Goal: Task Accomplishment & Management: Complete application form

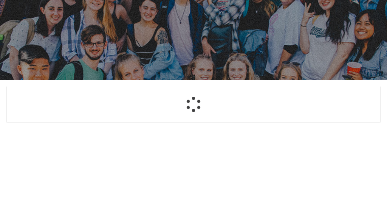
scroll to position [122, 0]
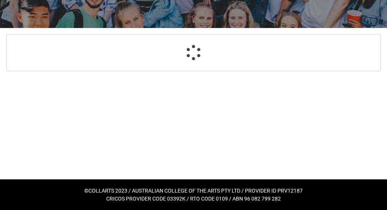
select select "GenderOptions.[DEMOGRAPHIC_DATA]"
select select "MailingCountry_Options.1101"
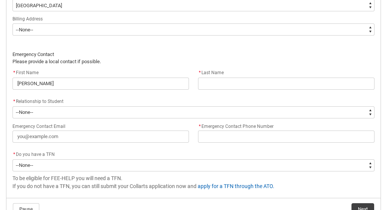
scroll to position [602, 0]
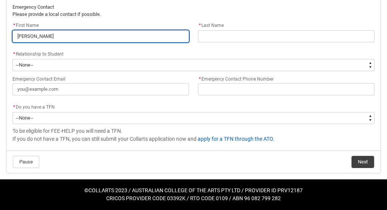
click at [64, 35] on input "[PERSON_NAME]" at bounding box center [100, 36] width 176 height 12
type lightning-primitive-input-simple "[PERSON_NAME]"
type input "[PERSON_NAME]"
type lightning-primitive-input-simple "[PERSON_NAME]"
type input "[PERSON_NAME]"
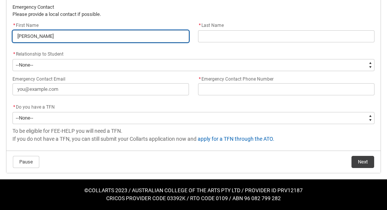
type lightning-primitive-input-simple "[PERSON_NAME]"
type input "[PERSON_NAME]"
type lightning-primitive-input-simple "[PERSON_NAME]"
type input "[PERSON_NAME]"
type lightning-primitive-input-simple "ki"
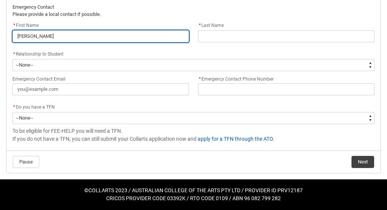
type input "ki"
type lightning-primitive-input-simple "k"
type input "k"
type lightning-primitive-input-simple "K"
type input "K"
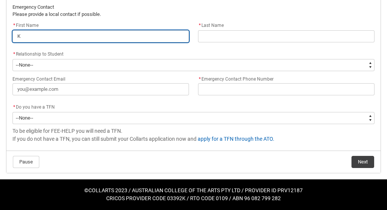
type lightning-primitive-input-simple "Ki"
type input "Ki"
type lightning-primitive-input-simple "[PERSON_NAME]"
type input "[PERSON_NAME]"
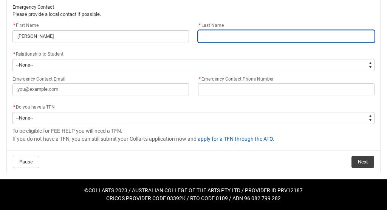
click at [256, 37] on input "REDU_Acceptance_Declaration flow" at bounding box center [286, 36] width 176 height 12
type lightning-primitive-input-simple "N"
type input "N"
type lightning-primitive-input-simple "[PERSON_NAME]"
type input "[PERSON_NAME]"
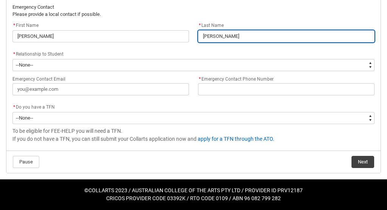
type lightning-primitive-input-simple "Ngo"
type input "Ngo"
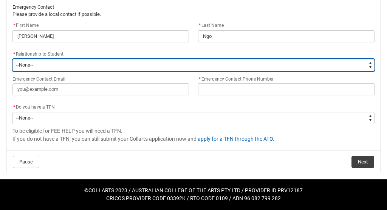
click at [111, 69] on select "--None-- Mother Father Sibling Child Partner Relation Friend" at bounding box center [193, 65] width 362 height 12
type lightning-select "EmergencyContact_RelationshipOptions.Mother"
select select "EmergencyContact_RelationshipOptions.Mother"
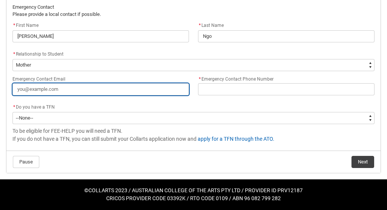
click at [89, 91] on input "Emergency Contact Email" at bounding box center [100, 89] width 176 height 12
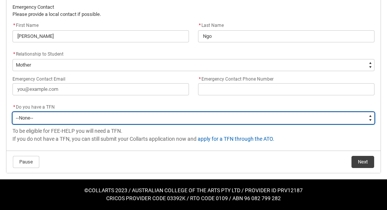
click at [203, 119] on select "--None-- Yes No" at bounding box center [193, 118] width 362 height 12
type lightning-select "Choice_No"
select select "Choice_No"
click at [205, 120] on select "--None-- Yes No" at bounding box center [193, 118] width 362 height 12
type lightning-select "Choice_Yes"
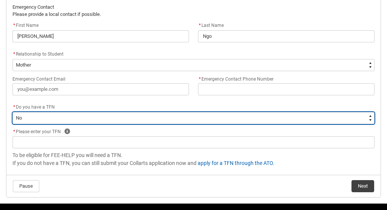
select select "Choice_Yes"
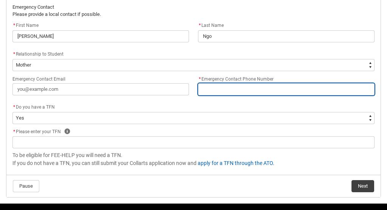
click at [231, 88] on input "* Emergency Contact Phone Number" at bounding box center [286, 89] width 176 height 12
type lightning-primitive-input-simple "0"
type input "0"
type lightning-primitive-input-simple "05"
type input "05"
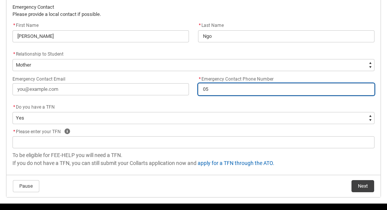
type lightning-primitive-input-simple "0"
type input "0"
type lightning-primitive-input-simple "04"
type input "04"
type lightning-primitive-input-simple "045"
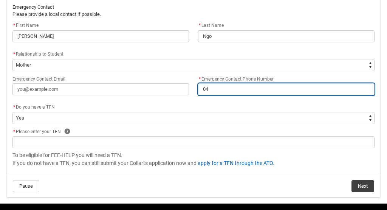
type input "045"
type lightning-primitive-input-simple "0450"
type input "0450"
type lightning-primitive-input-simple "04507"
type input "04507"
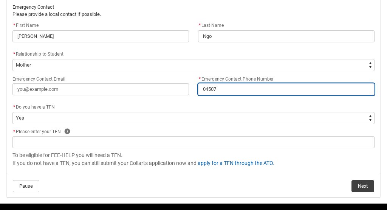
type lightning-primitive-input-simple "045076"
type input "045076"
type lightning-primitive-input-simple "0450766"
type input "0450766"
type lightning-primitive-input-simple "04507664"
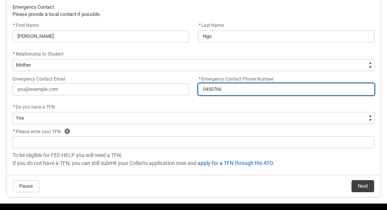
type input "04507664"
type lightning-primitive-input-simple "045076647"
type input "045076647"
type lightning-primitive-input-simple "0450766478"
type input "0450766478"
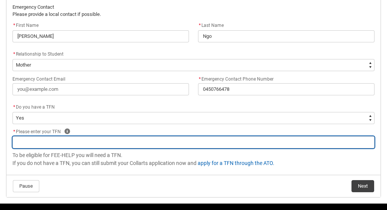
click at [25, 143] on input "REDU_Acceptance_Declaration flow" at bounding box center [193, 142] width 362 height 12
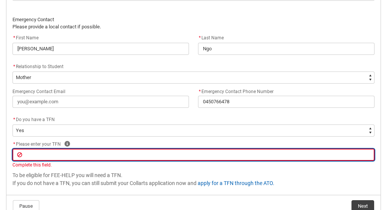
scroll to position [590, 0]
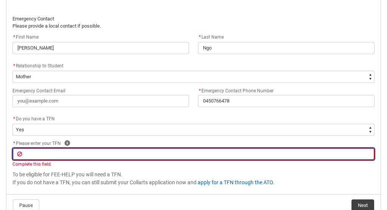
type lightning-primitive-input-simple "7"
type input "7"
type lightning-primitive-input-simple "77"
type input "77"
type lightning-primitive-input-simple "774"
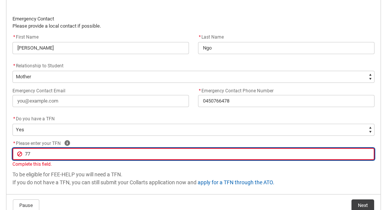
type input "774"
type lightning-primitive-input-simple "7746"
type input "7746"
type lightning-primitive-input-simple "77462"
type input "77462"
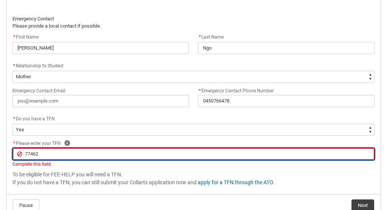
type lightning-primitive-input-simple "774625"
type input "774625"
type lightning-primitive-input-simple "7746250"
type input "7746250"
type lightning-primitive-input-simple "77462509"
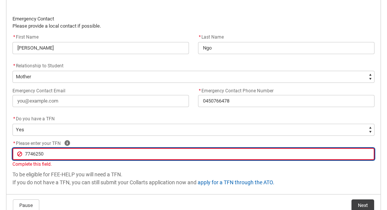
type input "77462509"
type lightning-primitive-input-simple "774625090"
type input "774625090"
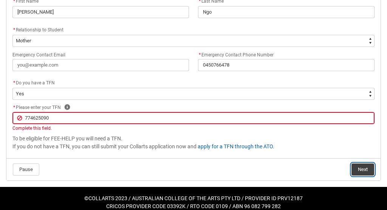
click at [364, 165] on button "Next" at bounding box center [362, 169] width 23 height 12
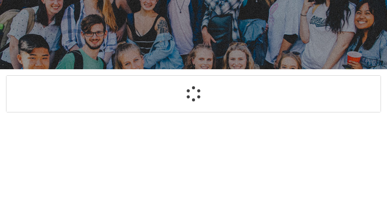
select select "Payment_Type_FEE_HELP"
select select "Study_Mode_FullTime"
select select "StudyMethod_OnCampus"
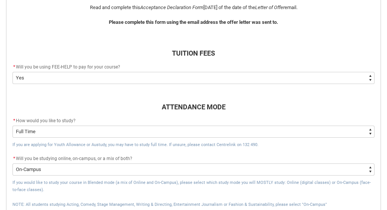
scroll to position [374, 0]
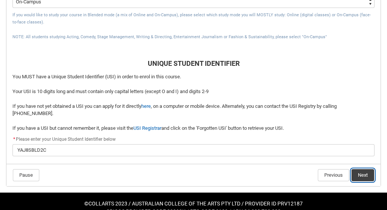
click at [370, 173] on button "Next" at bounding box center [362, 175] width 23 height 12
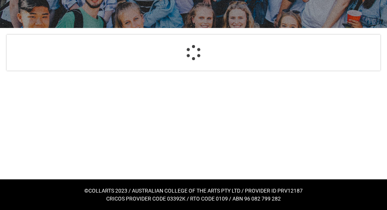
select select "Choice_Yes"
select select "Country_of_Birth_L1.1200-9299"
select select "CountryOfBirth_Options.5105"
select select "CitizenshipStatus_Options.1"
select select "aboriginalTorresStraitIslander_Options.2"
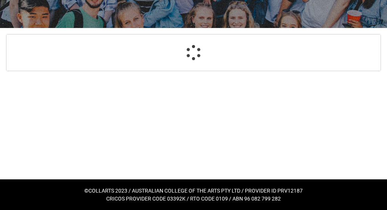
select select "ContactLanguageSpokenAtHome.****"
select select "L3PicklistChoice.1201"
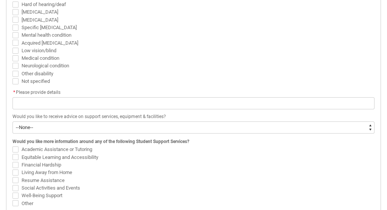
scroll to position [308, 0]
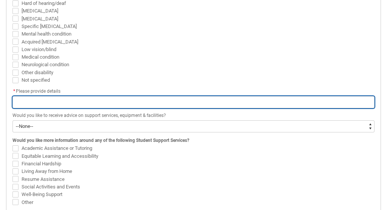
click at [240, 101] on input "REDU_Acceptance_Declaration flow" at bounding box center [193, 102] width 362 height 12
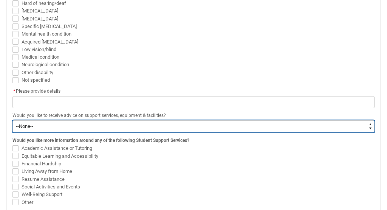
click at [71, 126] on div "Would you like to receive advice on support services, equipment & facilities? -…" at bounding box center [193, 121] width 362 height 21
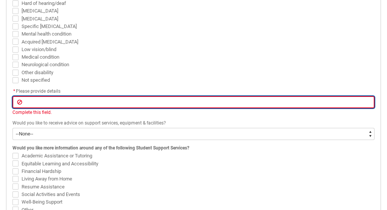
click at [91, 101] on input "REDU_Acceptance_Declaration flow" at bounding box center [193, 102] width 362 height 12
type lightning-primitive-input-simple "n"
type input "n"
type lightning-primitive-input-simple "no"
type input "no"
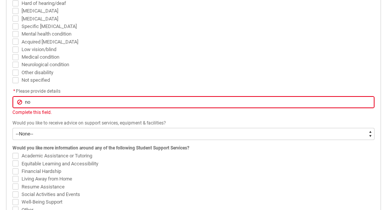
click at [145, 60] on span "Medical condition" at bounding box center [193, 57] width 362 height 8
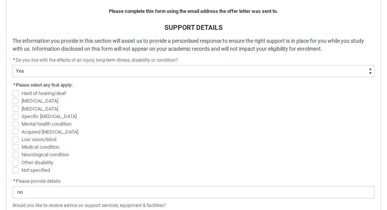
scroll to position [214, 0]
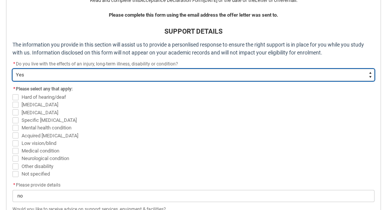
click at [144, 72] on select "--None-- Yes No" at bounding box center [193, 75] width 362 height 12
type lightning-select "Choice_No"
select select "Choice_No"
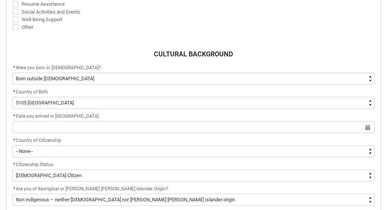
scroll to position [367, 0]
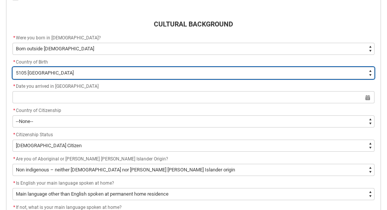
click at [100, 68] on select "--None-- [GEOGRAPHIC_DATA][PERSON_NAME] ([GEOGRAPHIC_DATA]) 7201 [GEOGRAPHIC_DA…" at bounding box center [193, 73] width 362 height 12
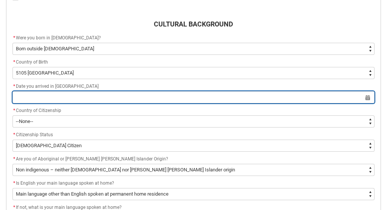
click at [96, 97] on input "REDU_Acceptance_Declaration flow" at bounding box center [193, 97] width 362 height 12
select select "2025"
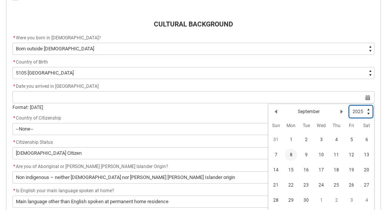
click at [358, 112] on select "1925 1926 1927 1928 1929 1930 1931 1932 1933 1934 1935 1936 1937 1938 1939 1940…" at bounding box center [360, 111] width 23 height 12
type lightning-select "2012"
select select "2012"
click at [341, 110] on lightning-primitive-icon "Date picker: September" at bounding box center [341, 111] width 5 height 5
click at [341, 110] on lightning-primitive-icon "Date picker: October" at bounding box center [341, 111] width 5 height 5
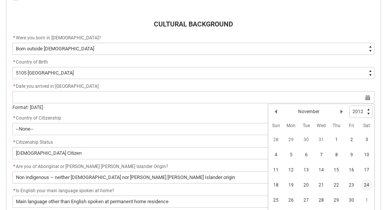
click at [364, 183] on span "24" at bounding box center [366, 185] width 12 height 12
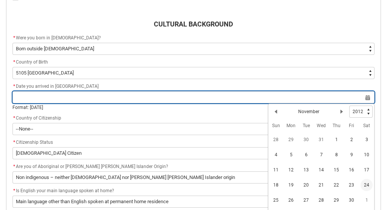
type lightning-datepicker "[DATE]"
type lightning-input "[DATE]"
type input "[DATE]"
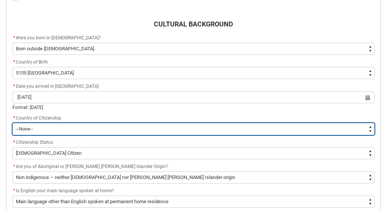
click at [104, 131] on select "--[GEOGRAPHIC_DATA]-- [GEOGRAPHIC_DATA] [GEOGRAPHIC_DATA] [GEOGRAPHIC_DATA] [GE…" at bounding box center [193, 129] width 362 height 12
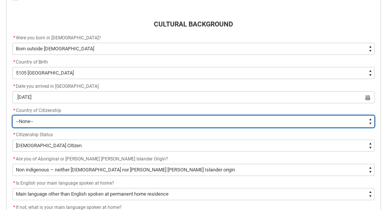
type lightning-select "Citizenship_Options.[DEMOGRAPHIC_DATA]"
select select "Citizenship_Options.[DEMOGRAPHIC_DATA]"
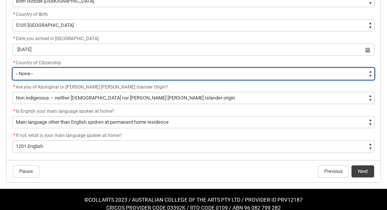
scroll to position [418, 0]
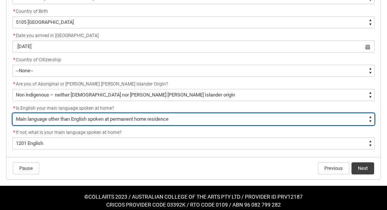
click at [62, 119] on select "--None-- Student/Applicant/Staff speaks only English at permanent home residenc…" at bounding box center [193, 119] width 362 height 12
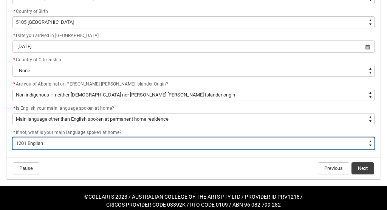
click at [143, 146] on select "--None-- 1101 Gaelic ([GEOGRAPHIC_DATA]) 1102 Irish 1103 Welsh 1199 Celtic, nec…" at bounding box center [193, 143] width 362 height 12
click at [75, 143] on select "--None-- 1101 Gaelic ([GEOGRAPHIC_DATA]) 1102 Irish 1103 Welsh 1199 Celtic, nec…" at bounding box center [193, 143] width 362 height 12
type lightning-select "L3PicklistChoice.9307"
select select "L3PicklistChoice.9307"
click at [82, 141] on select "--None-- 1101 Gaelic ([GEOGRAPHIC_DATA]) 1102 Irish 1103 Welsh 1199 Celtic, nec…" at bounding box center [193, 143] width 362 height 12
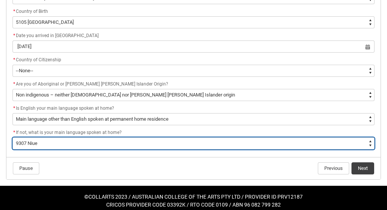
type lightning-select "L3PicklistChoice.1201"
select select "L3PicklistChoice.1201"
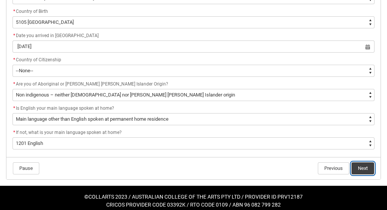
click at [356, 162] on button "Next" at bounding box center [362, 168] width 23 height 12
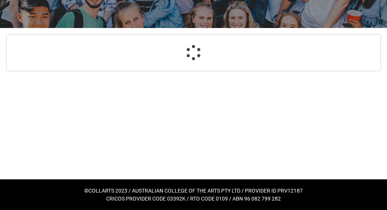
select select "ParentEducationLevel_Options.20"
select select "ParentEducationLevel2_Options.23"
select select "HeardCollarts_Options.Collarts Website"
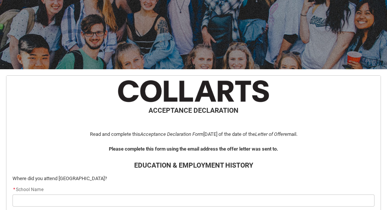
scroll to position [251, 0]
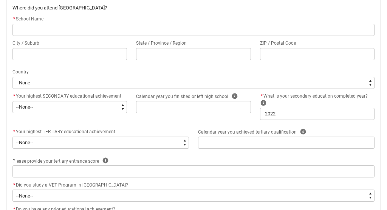
click at [94, 27] on input "REDU_Acceptance_Declaration flow" at bounding box center [193, 30] width 362 height 12
type lightning-primitive-input-simple "g"
type input "g"
type lightning-primitive-input-simple "gl"
type input "gl"
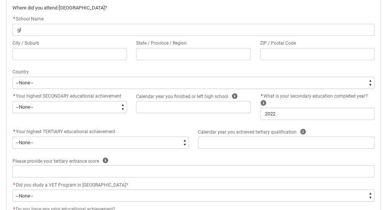
type lightning-primitive-input-simple "gle"
type input "gle"
type lightning-primitive-input-simple "[PERSON_NAME]"
type input "[PERSON_NAME]"
type lightning-primitive-input-simple "glene"
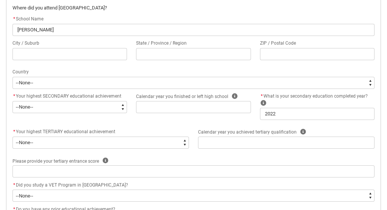
type input "glene"
type lightning-primitive-input-simple "glenea"
type input "glenea"
type lightning-primitive-input-simple "gleneag"
type input "gleneag"
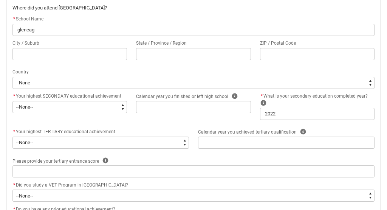
type lightning-primitive-input-simple "gleneagl"
type input "gleneagl"
type lightning-primitive-input-simple "gleneagle"
type input "gleneagle"
type lightning-primitive-input-simple "gleneagles"
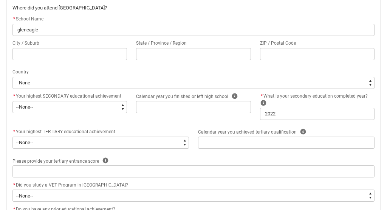
type input "gleneagles"
type lightning-primitive-input-simple "gleneagles"
type input "gleneagles"
type lightning-primitive-input-simple "gleneagles s"
type input "gleneagles s"
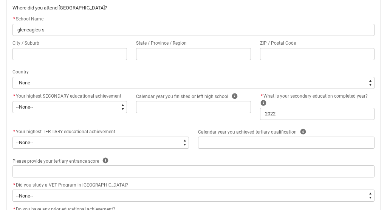
type lightning-primitive-input-simple "gleneagles se"
type input "gleneagles se"
type lightning-primitive-input-simple "gleneagles sec"
type input "gleneagles sec"
type lightning-primitive-input-simple "gleneagles seco"
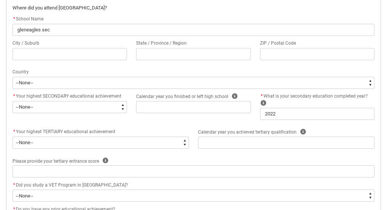
type input "gleneagles seco"
type lightning-primitive-input-simple "gleneagles secon"
type input "gleneagles secon"
type lightning-primitive-input-simple "gleneagles second"
type input "gleneagles second"
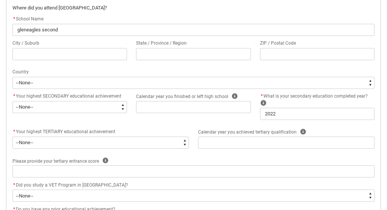
type lightning-primitive-input-simple "gleneagles seconda"
type input "gleneagles seconda"
type lightning-primitive-input-simple "gleneagles secondar"
type input "gleneagles secondar"
type lightning-primitive-input-simple "gleneagles secondary"
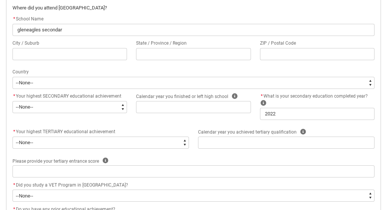
type input "gleneagles secondary"
type lightning-primitive-input-simple "gleneagles secondary"
type input "gleneagles secondary"
type lightning-primitive-input-simple "gleneagles secondary c"
type input "gleneagles secondary c"
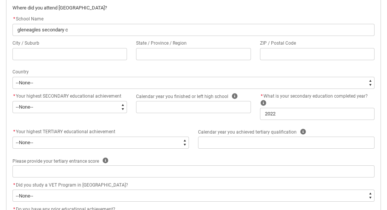
type lightning-primitive-input-simple "gleneagles secondary co"
type input "gleneagles secondary co"
type lightning-primitive-input-simple "gleneagles secondary col"
type input "gleneagles secondary col"
type lightning-primitive-input-simple "gleneagles secondary coll"
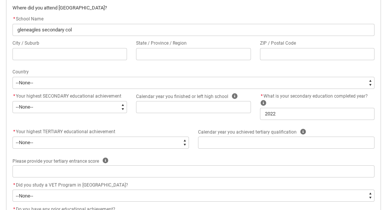
type input "gleneagles secondary coll"
type lightning-primitive-input-simple "gleneagles secondary colle"
type input "gleneagles secondary colle"
type lightning-primitive-input-simple "gleneagles secondary colleg"
type input "gleneagles secondary colleg"
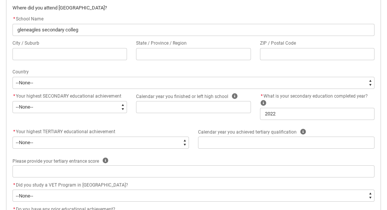
type lightning-primitive-input-simple "[GEOGRAPHIC_DATA]"
type input "[GEOGRAPHIC_DATA]"
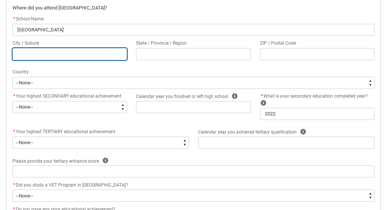
click at [54, 54] on input "REDU_Acceptance_Declaration flow" at bounding box center [69, 54] width 114 height 12
type lightning-primitive-input-simple "endeavour hills"
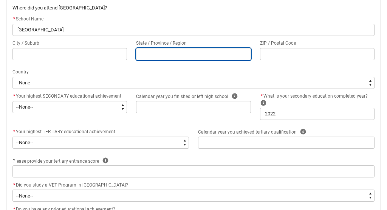
type lightning-primitive-input-simple "VIC"
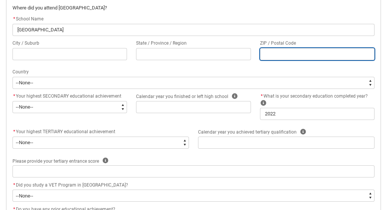
type lightning-primitive-input-simple "3802"
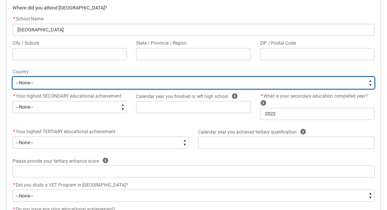
type lightning-select "CountryOptions.[GEOGRAPHIC_DATA]"
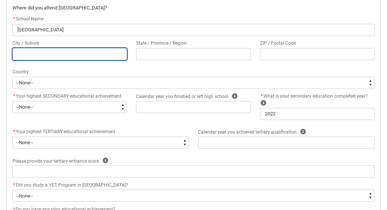
type input "endeavour hills"
type input "VIC"
type input "3802"
select select "CountryOptions.[GEOGRAPHIC_DATA]"
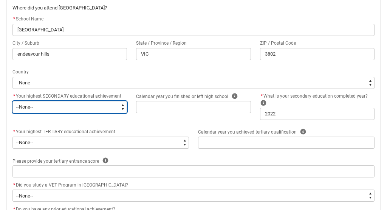
click at [89, 107] on select "--None-- Did not go to school Year 8 or below Year 9 or equivalent Completed Ye…" at bounding box center [69, 107] width 114 height 12
type lightning-select "HighestSchoolLevel_12"
select select "HighestSchoolLevel_12"
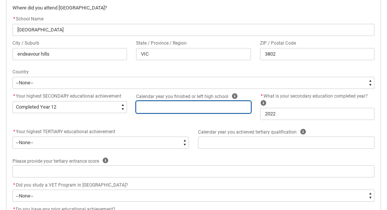
click at [173, 105] on input "REDU_Acceptance_Declaration flow" at bounding box center [193, 107] width 114 height 12
type lightning-primitive-input-simple "2"
type input "2"
type lightning-primitive-input-simple "20"
type input "20"
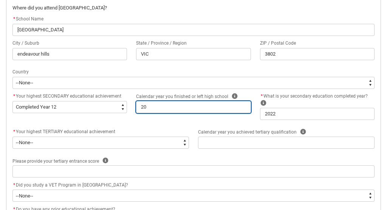
type lightning-primitive-input-simple "2"
type input "2"
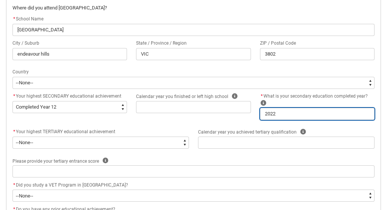
click at [292, 113] on input "2022" at bounding box center [317, 114] width 114 height 12
type lightning-primitive-input-simple "202"
type input "202"
type lightning-primitive-input-simple "20"
type input "20"
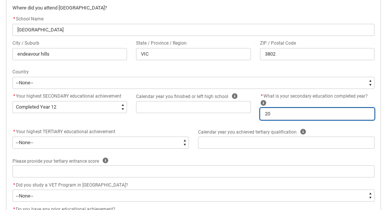
type lightning-primitive-input-simple "201"
type input "201"
type lightning-primitive-input-simple "2019"
type input "2019"
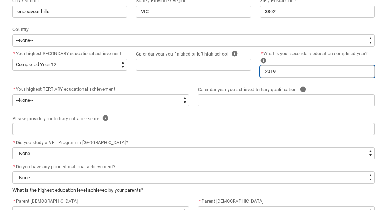
scroll to position [301, 0]
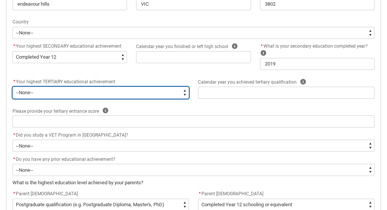
click at [107, 88] on select "--None-- A Complete Final Year of Secondary Education at School A Complete VET …" at bounding box center [100, 92] width 176 height 12
type lightning-select "TertiaryEducation_Options.A Complete Higher Education Sub-Degree Level Course"
select select "TertiaryEducation_Options.A Complete Higher Education Sub-Degree Level Course"
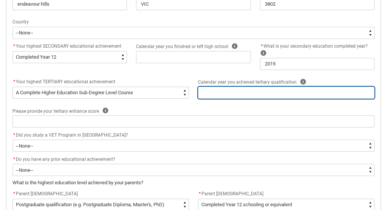
click at [227, 92] on input "REDU_Acceptance_Declaration flow" at bounding box center [286, 92] width 176 height 12
type lightning-primitive-input-simple "2"
type input "2"
type lightning-primitive-input-simple "20"
type input "20"
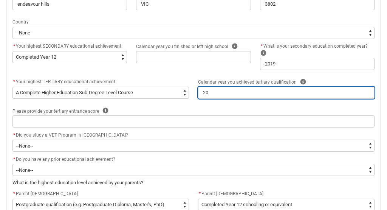
type lightning-primitive-input-simple "202"
type input "202"
type lightning-primitive-input-simple "2024"
type input "2024"
type lightning-primitive-input-simple "202"
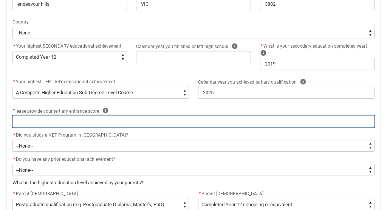
click at [89, 122] on input "REDU_Acceptance_Declaration flow" at bounding box center [193, 121] width 362 height 12
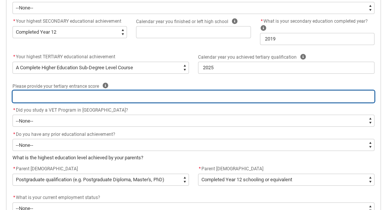
scroll to position [326, 0]
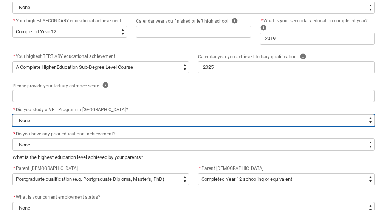
click at [90, 119] on select "--None-- Yes No" at bounding box center [193, 120] width 362 height 12
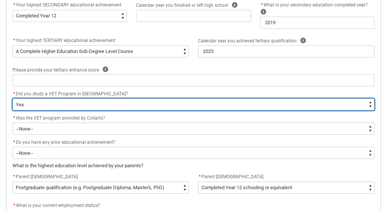
scroll to position [342, 0]
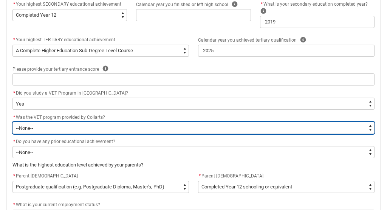
click at [83, 126] on select "--None-- Yes No Unsure" at bounding box center [193, 128] width 362 height 12
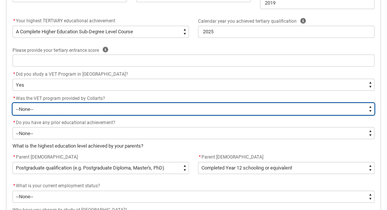
scroll to position [368, 0]
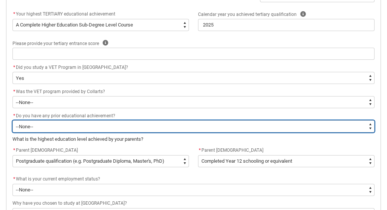
click at [86, 125] on select "--None-- Yes No" at bounding box center [193, 126] width 362 height 12
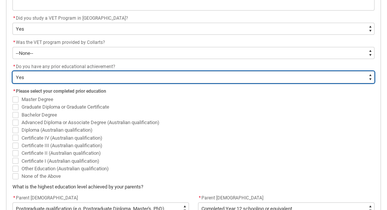
scroll to position [425, 0]
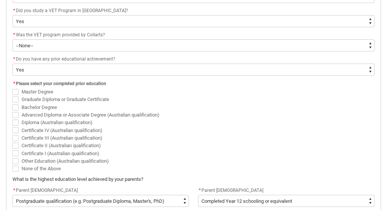
click at [42, 101] on span "Graduate Diploma or Graduate Certificate" at bounding box center [66, 99] width 88 height 6
click at [12, 96] on input "Graduate Diploma or Graduate Certificate" at bounding box center [12, 95] width 0 height 0
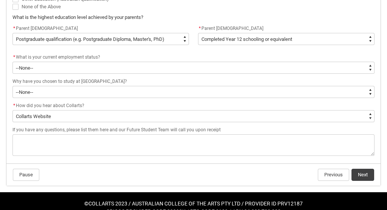
scroll to position [592, 0]
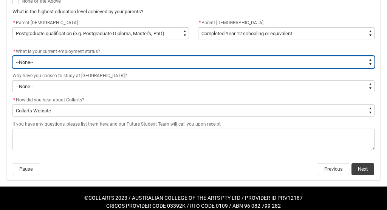
click at [97, 61] on select "--None-- [DEMOGRAPHIC_DATA] [DEMOGRAPHIC_DATA] [DEMOGRAPHIC_DATA] - not employi…" at bounding box center [193, 62] width 362 height 12
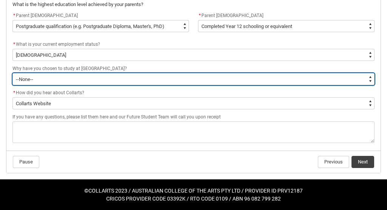
click at [88, 78] on select "--None-- To get a job To develop my existing business To start my own business …" at bounding box center [193, 79] width 362 height 12
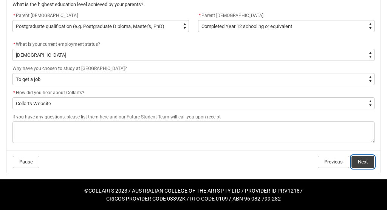
click at [360, 164] on button "Next" at bounding box center [362, 162] width 23 height 12
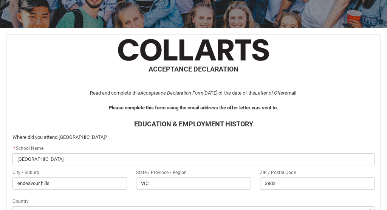
scroll to position [288, 0]
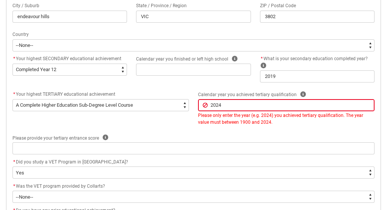
click at [278, 128] on div "* Your highest TERTIARY educational achievement * --None-- A Complete Final Yea…" at bounding box center [193, 111] width 371 height 43
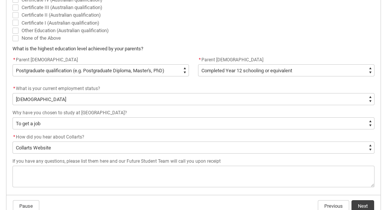
scroll to position [613, 0]
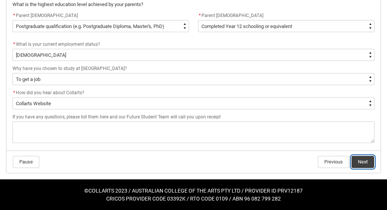
click at [354, 157] on button "Next" at bounding box center [362, 162] width 23 height 12
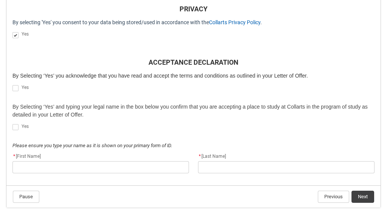
scroll to position [239, 0]
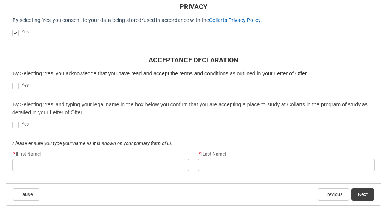
click at [15, 86] on span "REDU_Acceptance_Declaration flow" at bounding box center [15, 86] width 6 height 6
click at [12, 82] on input "REDU_Acceptance_Declaration flow" at bounding box center [12, 82] width 0 height 0
click at [14, 122] on span "REDU_Acceptance_Declaration flow" at bounding box center [15, 125] width 6 height 6
click at [12, 121] on input "REDU_Acceptance_Declaration flow" at bounding box center [12, 120] width 0 height 0
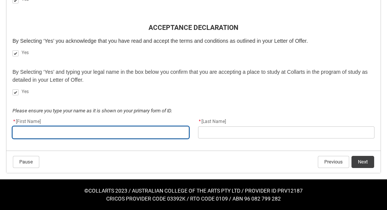
click at [50, 131] on input "REDU_Acceptance_Declaration flow" at bounding box center [100, 132] width 176 height 12
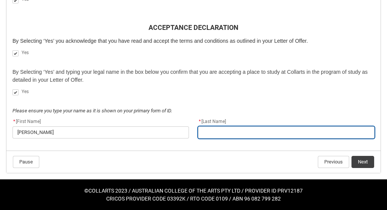
click at [229, 134] on input "REDU_Acceptance_Declaration flow" at bounding box center [286, 132] width 176 height 12
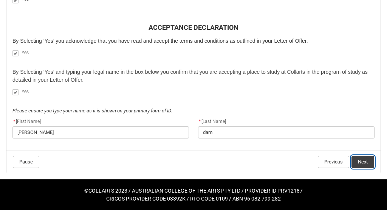
click at [366, 162] on button "Next" at bounding box center [362, 162] width 23 height 12
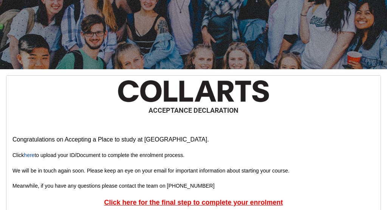
scroll to position [122, 0]
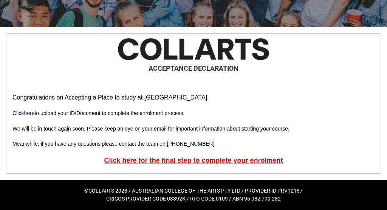
click at [244, 160] on u "Click here for the final step to complete your enrolment" at bounding box center [193, 160] width 179 height 8
